Goal: Task Accomplishment & Management: Manage account settings

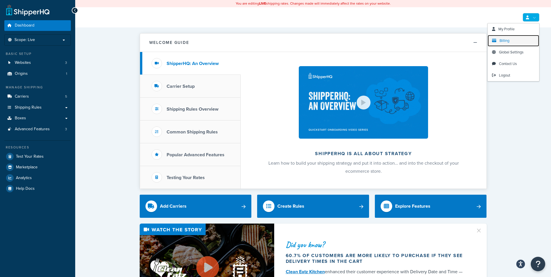
click at [505, 40] on span "Billing" at bounding box center [505, 40] width 10 height 5
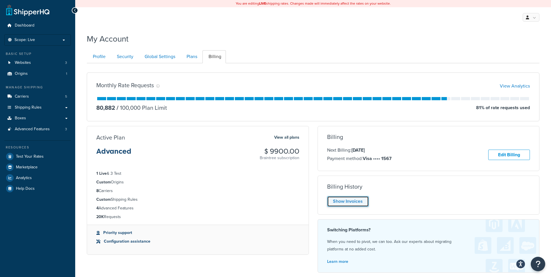
click at [355, 203] on link "Show Invoices" at bounding box center [348, 201] width 42 height 11
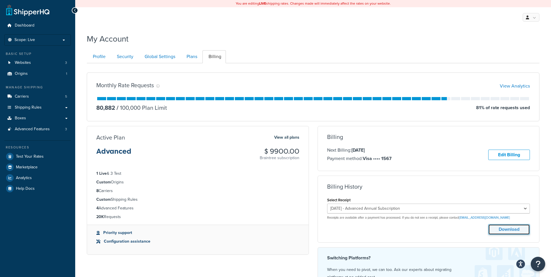
click at [499, 234] on button "Download" at bounding box center [509, 229] width 42 height 11
